Goal: Information Seeking & Learning: Understand process/instructions

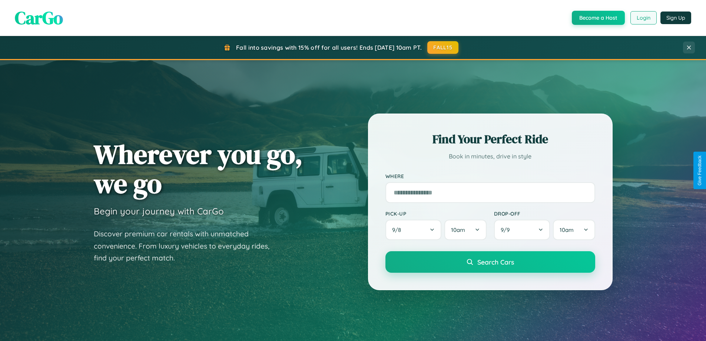
click at [643, 18] on button "Login" at bounding box center [643, 17] width 26 height 13
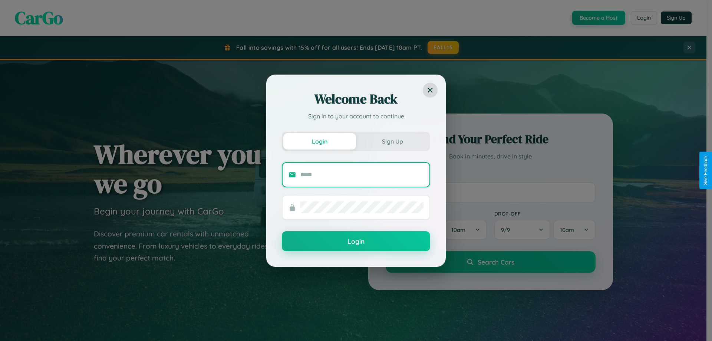
click at [362, 174] on input "text" at bounding box center [361, 175] width 123 height 12
type input "**********"
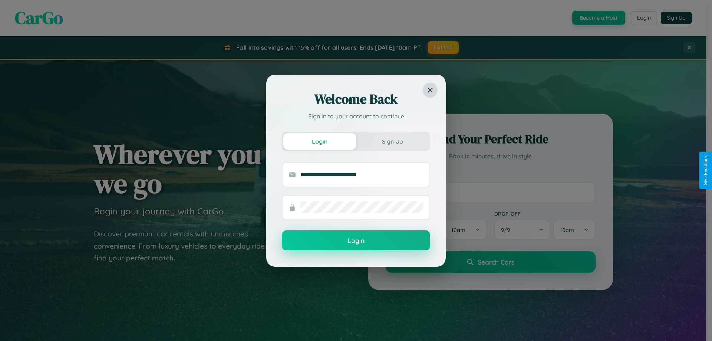
click at [356, 240] on button "Login" at bounding box center [356, 240] width 148 height 20
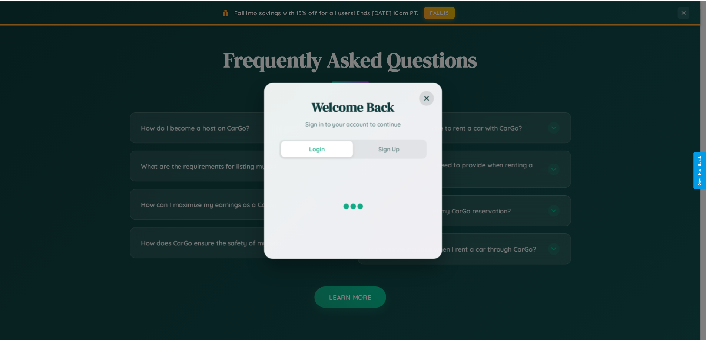
scroll to position [1426, 0]
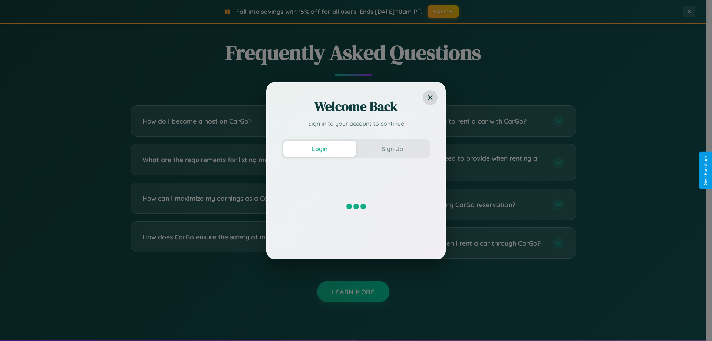
click at [238, 121] on div "Welcome Back Sign in to your account to continue Login Sign Up" at bounding box center [356, 170] width 712 height 341
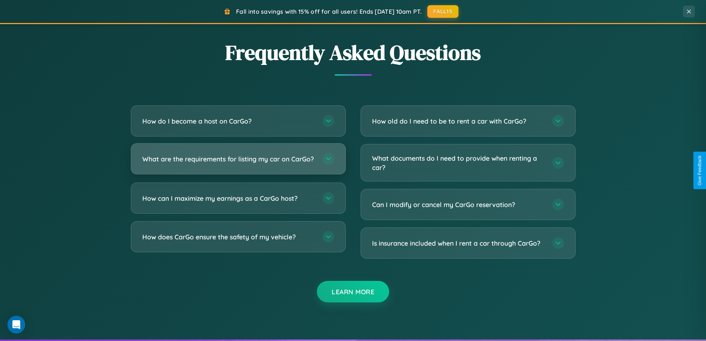
click at [238, 162] on h3 "What are the requirements for listing my car on CarGo?" at bounding box center [228, 158] width 173 height 9
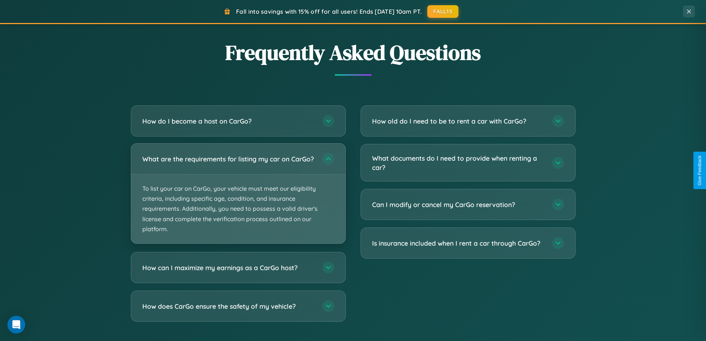
click at [238, 196] on p "To list your car on CarGo, your vehicle must meet our eligibility criteria, inc…" at bounding box center [238, 208] width 214 height 69
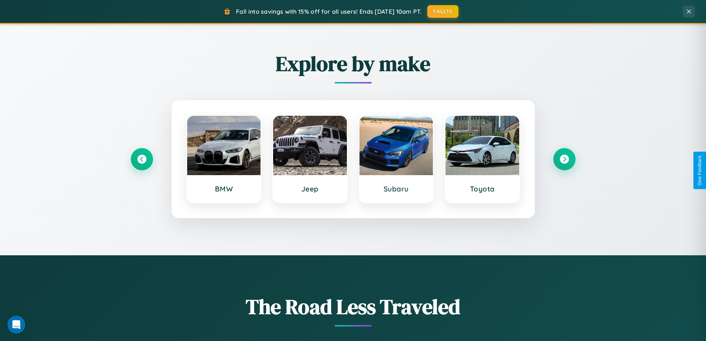
scroll to position [0, 0]
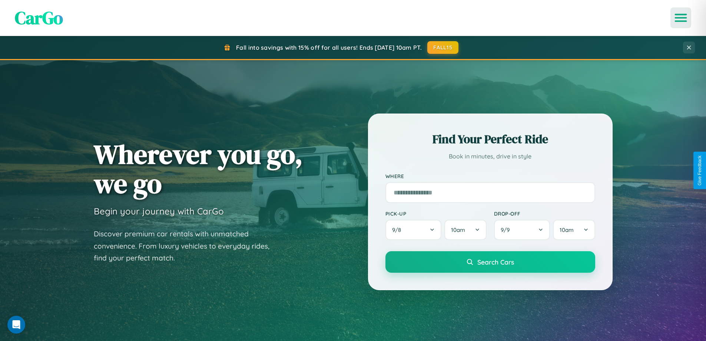
click at [681, 18] on icon "Open menu" at bounding box center [681, 17] width 11 height 7
